Goal: Task Accomplishment & Management: Manage account settings

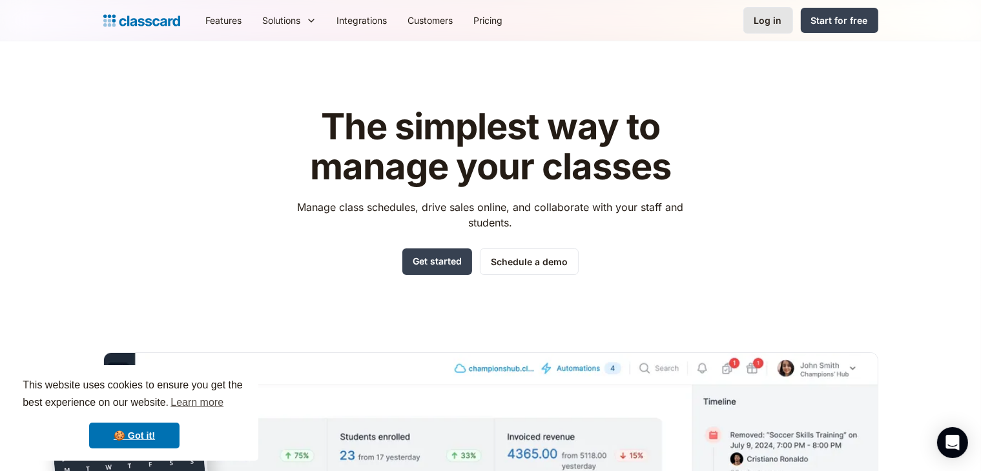
click at [779, 8] on link "Log in" at bounding box center [768, 20] width 50 height 26
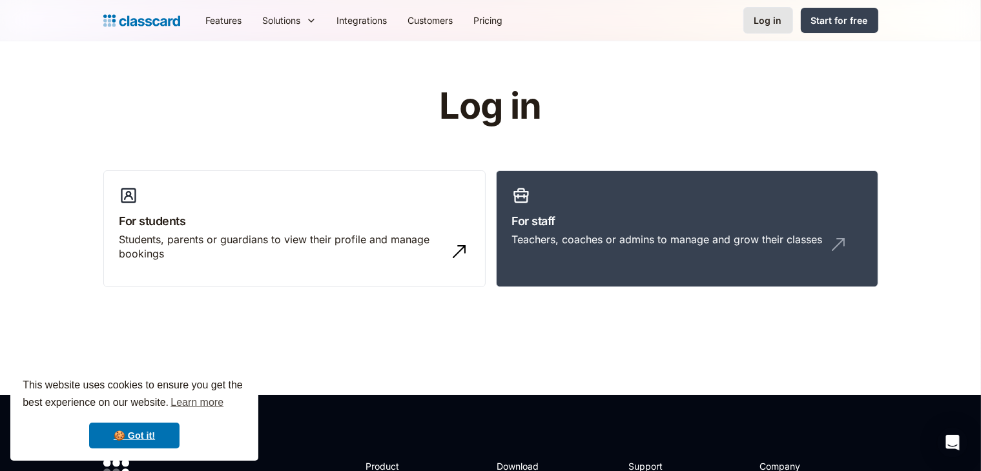
click at [756, 9] on link "Log in" at bounding box center [768, 20] width 50 height 26
click at [751, 22] on link "Log in" at bounding box center [768, 20] width 50 height 26
click at [641, 181] on link "For staff Teachers, coaches or admins to manage and grow their classes" at bounding box center [687, 230] width 382 height 118
